Goal: Task Accomplishment & Management: Complete application form

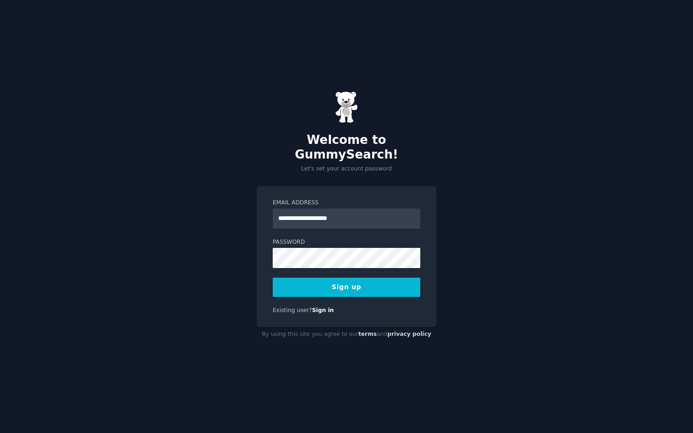
click at [373, 285] on button "Sign up" at bounding box center [347, 287] width 148 height 19
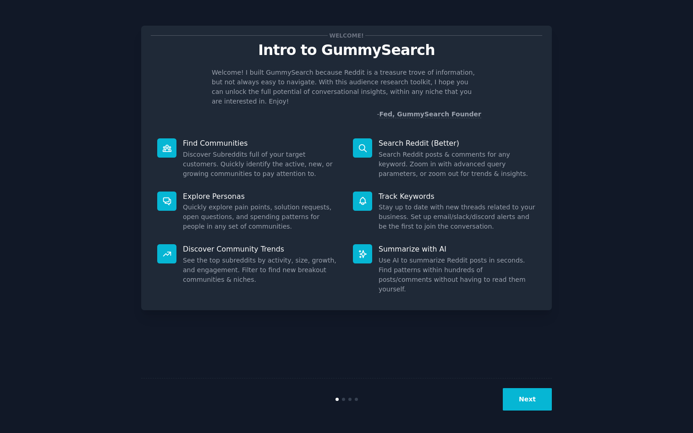
click at [527, 409] on button "Next" at bounding box center [527, 399] width 49 height 22
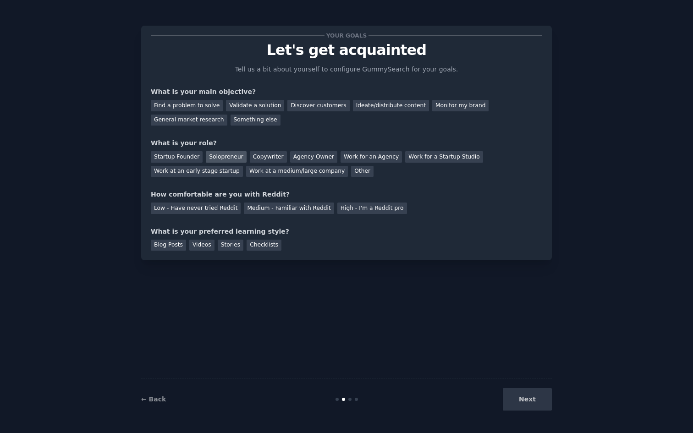
click at [229, 160] on div "Solopreneur" at bounding box center [226, 156] width 40 height 11
click at [204, 104] on div "Find a problem to solve" at bounding box center [187, 105] width 72 height 11
click at [236, 102] on div "Validate a solution" at bounding box center [255, 105] width 58 height 11
click at [278, 210] on div "Medium - Familiar with Reddit" at bounding box center [289, 208] width 90 height 11
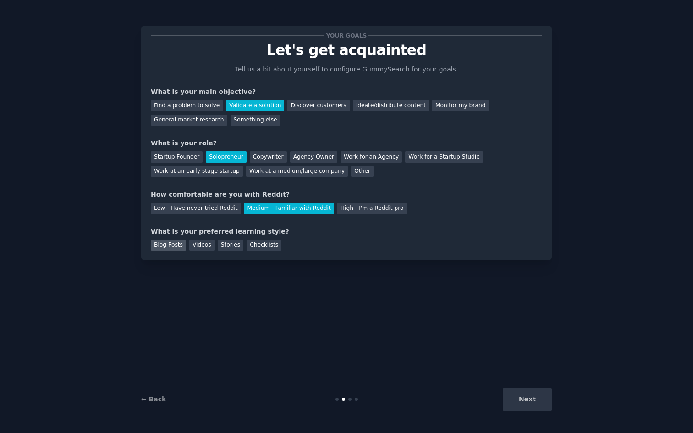
click at [165, 247] on div "Blog Posts" at bounding box center [168, 245] width 35 height 11
click at [532, 405] on button "Next" at bounding box center [527, 399] width 49 height 22
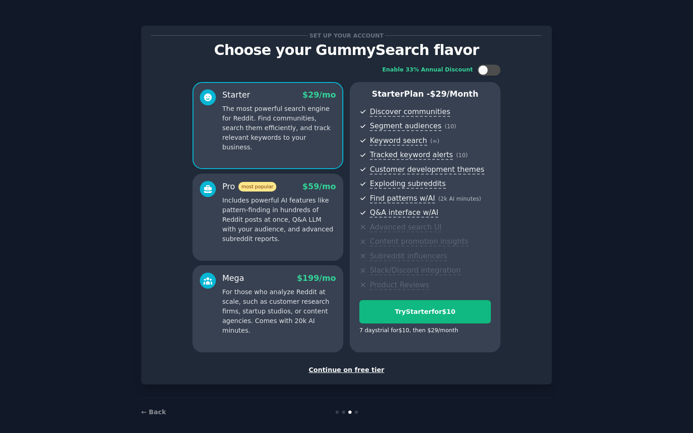
click at [331, 370] on div "Continue on free tier" at bounding box center [346, 370] width 391 height 10
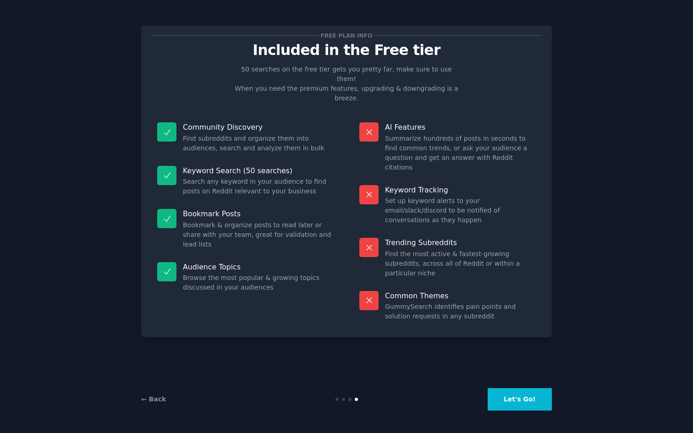
click at [517, 400] on button "Let's Go!" at bounding box center [520, 399] width 64 height 22
